Goal: Task Accomplishment & Management: Use online tool/utility

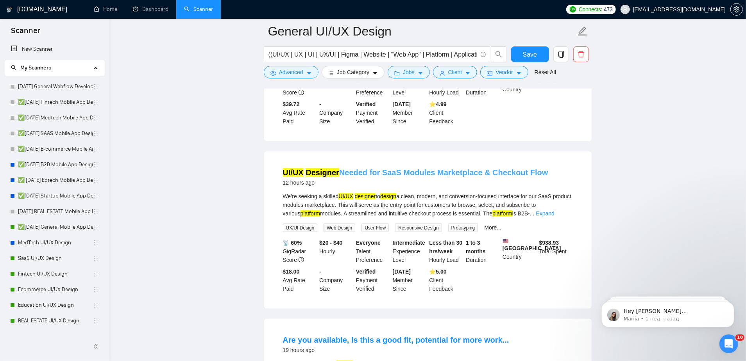
scroll to position [59, 0]
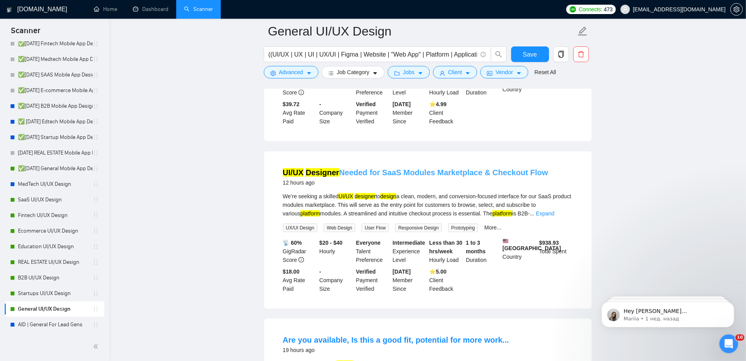
click at [399, 173] on link "UI/UX Designer Needed for SaaS Modules Marketplace & Checkout Flow" at bounding box center [415, 172] width 265 height 9
click at [523, 47] on button "Save" at bounding box center [530, 54] width 38 height 16
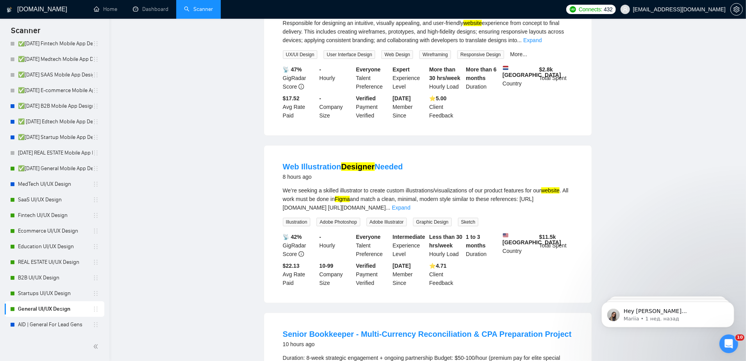
scroll to position [0, 0]
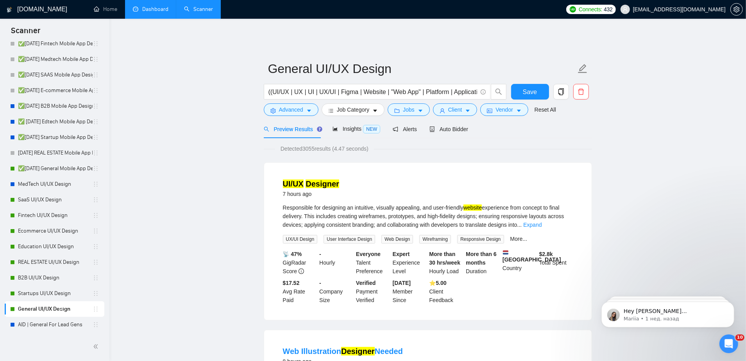
click at [144, 8] on link "Dashboard" at bounding box center [151, 9] width 36 height 7
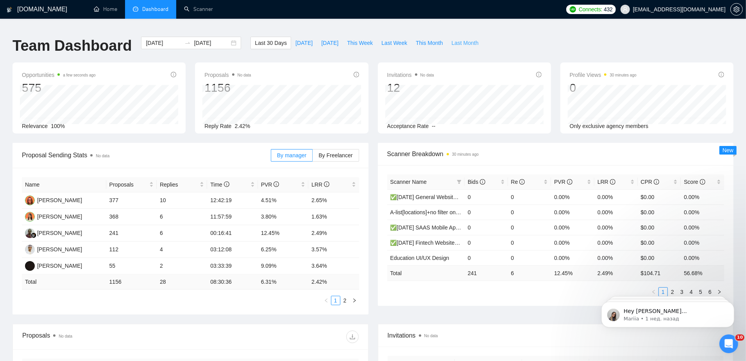
click at [464, 39] on span "Last Month" at bounding box center [464, 43] width 27 height 9
type input "[DATE]"
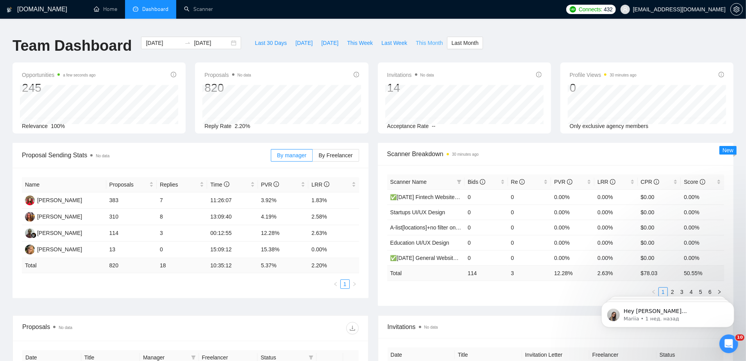
click at [428, 41] on span "This Month" at bounding box center [429, 43] width 27 height 9
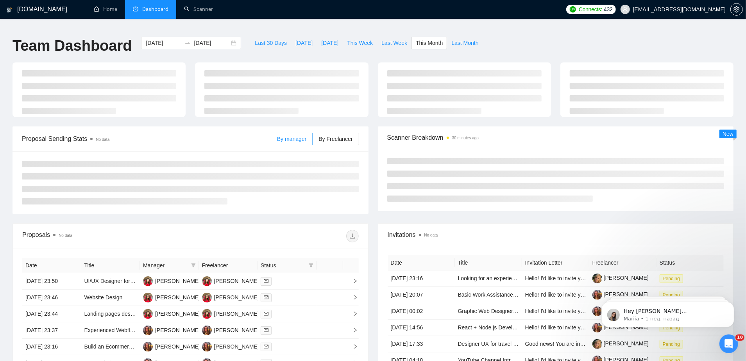
type input "[DATE]"
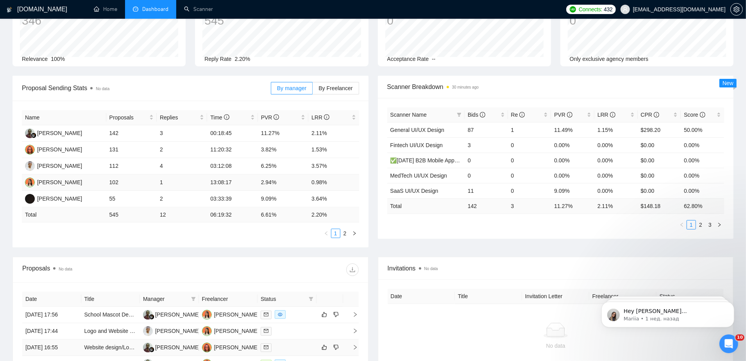
scroll to position [223, 0]
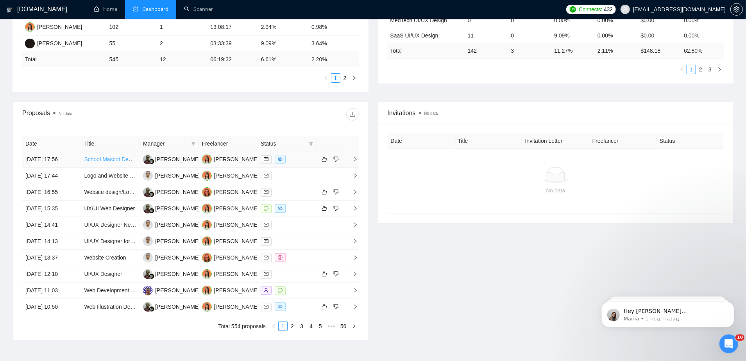
click at [111, 156] on link "School Mascot Design" at bounding box center [111, 159] width 54 height 6
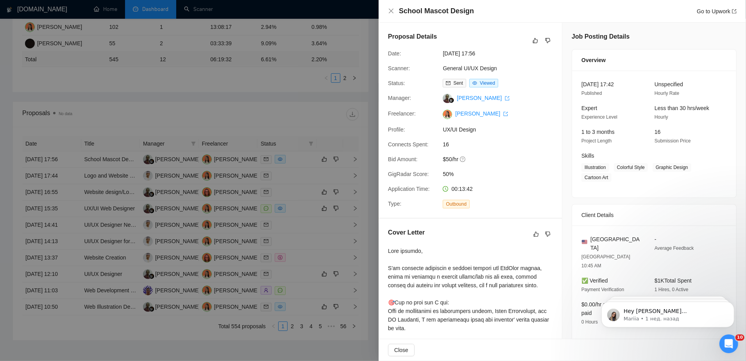
click at [289, 119] on div at bounding box center [373, 180] width 746 height 361
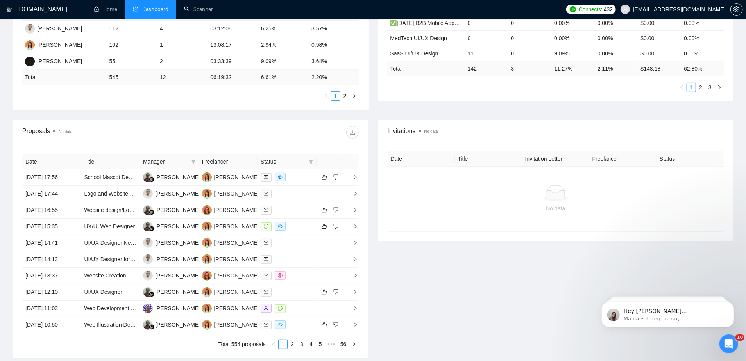
scroll to position [202, 0]
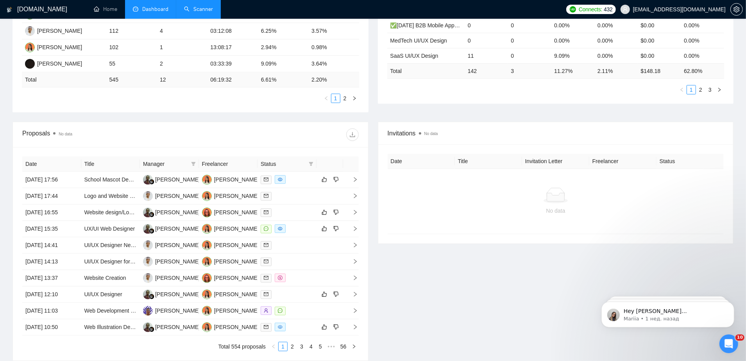
click at [203, 12] on link "Scanner" at bounding box center [198, 9] width 29 height 7
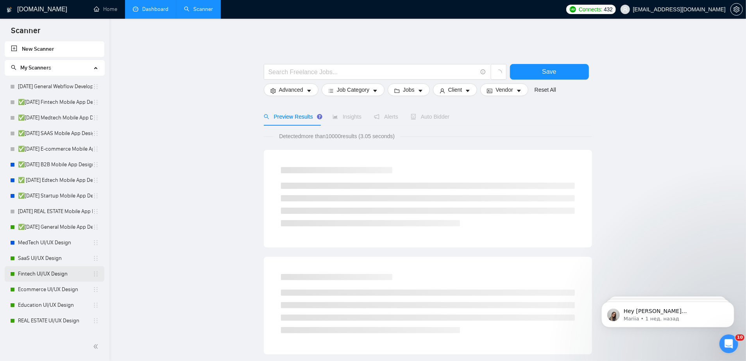
scroll to position [59, 0]
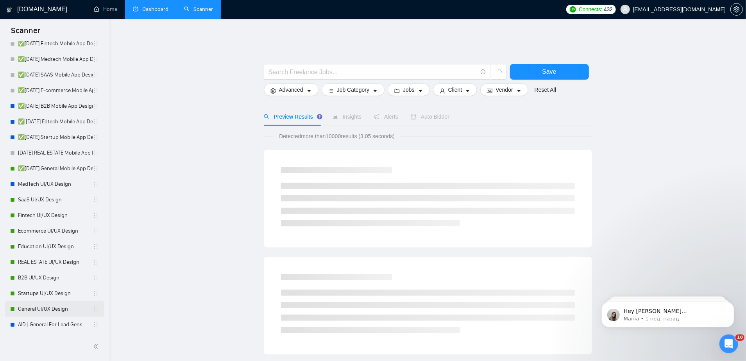
click at [56, 312] on link "General UI/UX Design" at bounding box center [55, 310] width 75 height 16
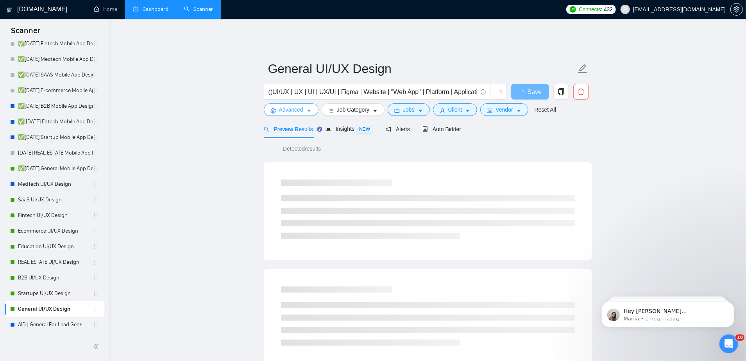
click at [293, 105] on span "Advanced" at bounding box center [291, 109] width 24 height 9
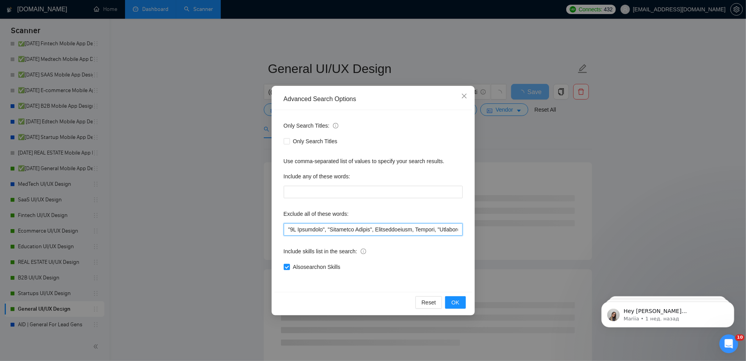
click at [329, 228] on input "text" at bounding box center [373, 229] width 179 height 12
paste input "Mascot Design"
click at [395, 253] on div "Include skills list in the search:" at bounding box center [373, 253] width 179 height 16
click at [373, 228] on input "text" at bounding box center [373, 229] width 179 height 12
click at [456, 305] on span "OK" at bounding box center [455, 302] width 8 height 9
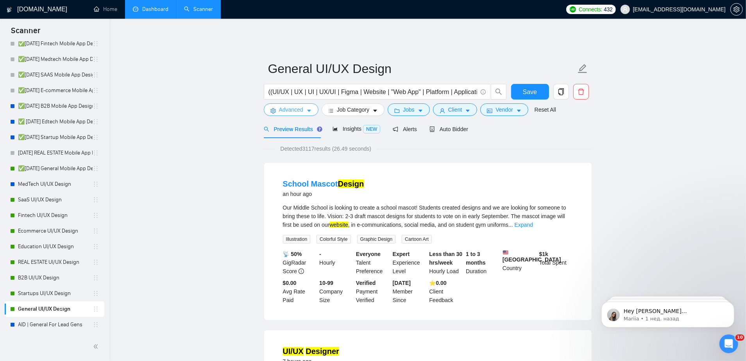
click at [296, 105] on span "Advanced" at bounding box center [291, 109] width 24 height 9
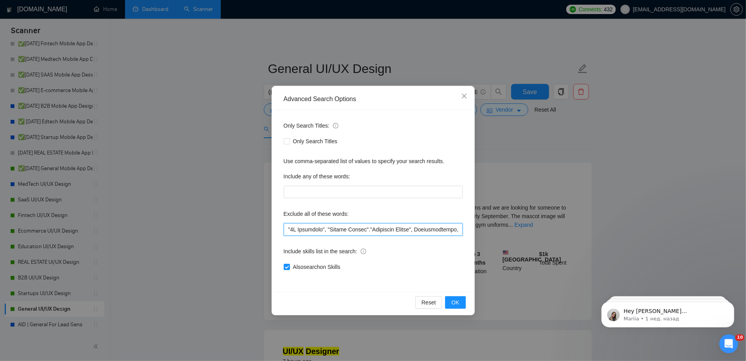
drag, startPoint x: 351, startPoint y: 232, endPoint x: 333, endPoint y: 233, distance: 18.0
click at [333, 233] on input "text" at bounding box center [373, 229] width 179 height 12
click at [327, 230] on input "text" at bounding box center [373, 229] width 179 height 12
paste input "Mascot"
type input ""2D Animation","Mascot", "Mascot Design"."Character Design", Cinematography, Pa…"
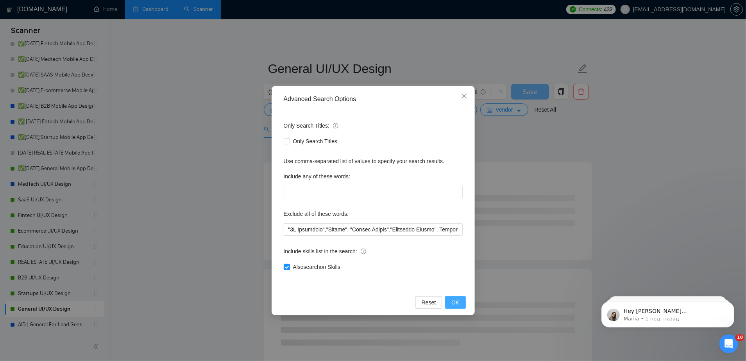
click at [459, 300] on span "OK" at bounding box center [455, 302] width 8 height 9
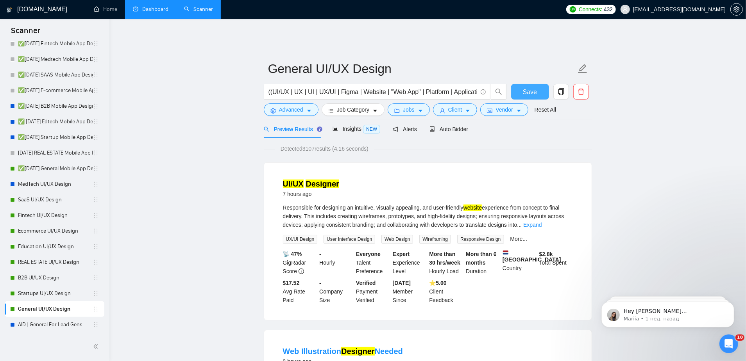
click at [528, 87] on span "Save" at bounding box center [530, 92] width 14 height 10
